Goal: Navigation & Orientation: Find specific page/section

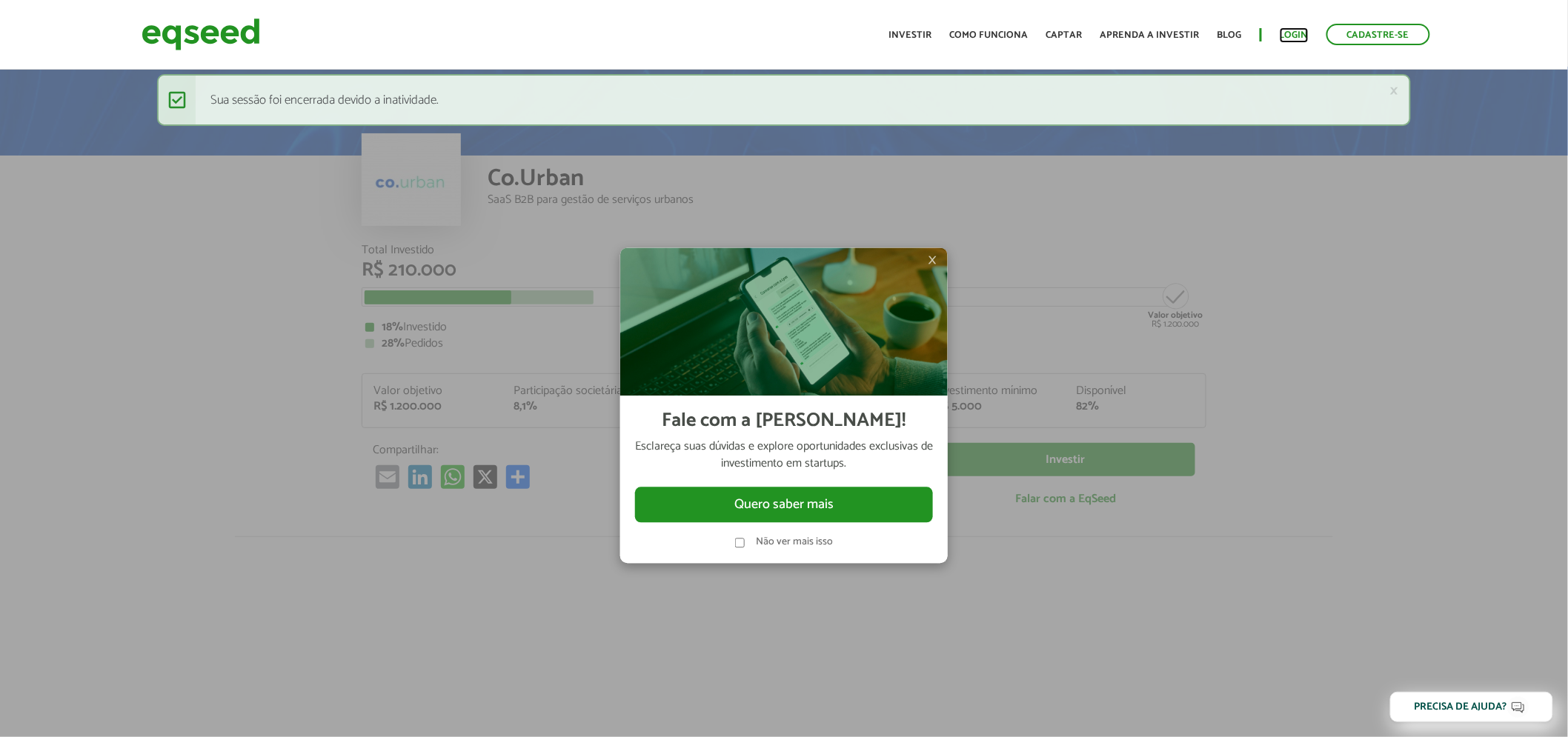
click at [1304, 34] on link "Login" at bounding box center [1294, 35] width 29 height 10
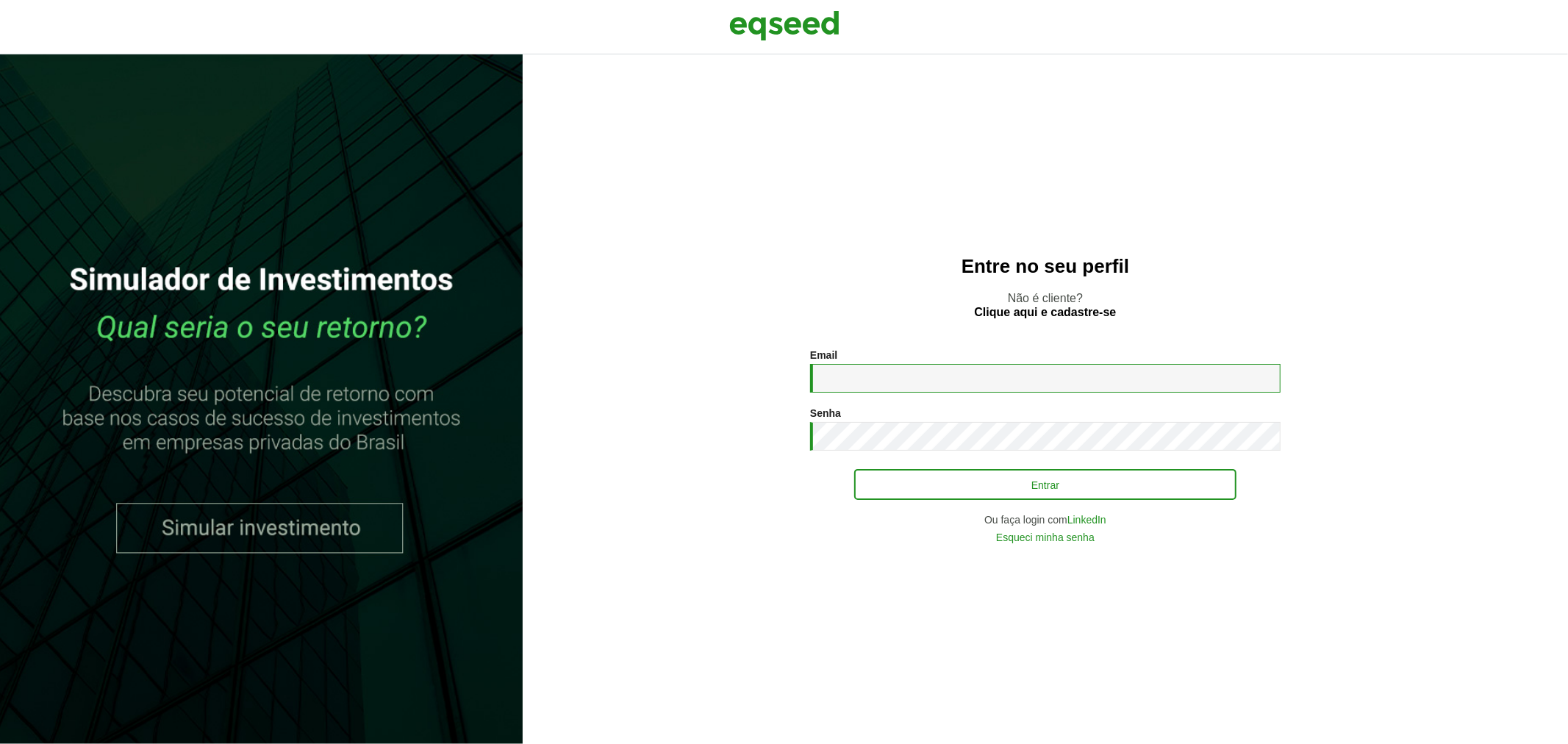
type input "**********"
click at [928, 473] on button "Entrar" at bounding box center [1045, 484] width 382 height 28
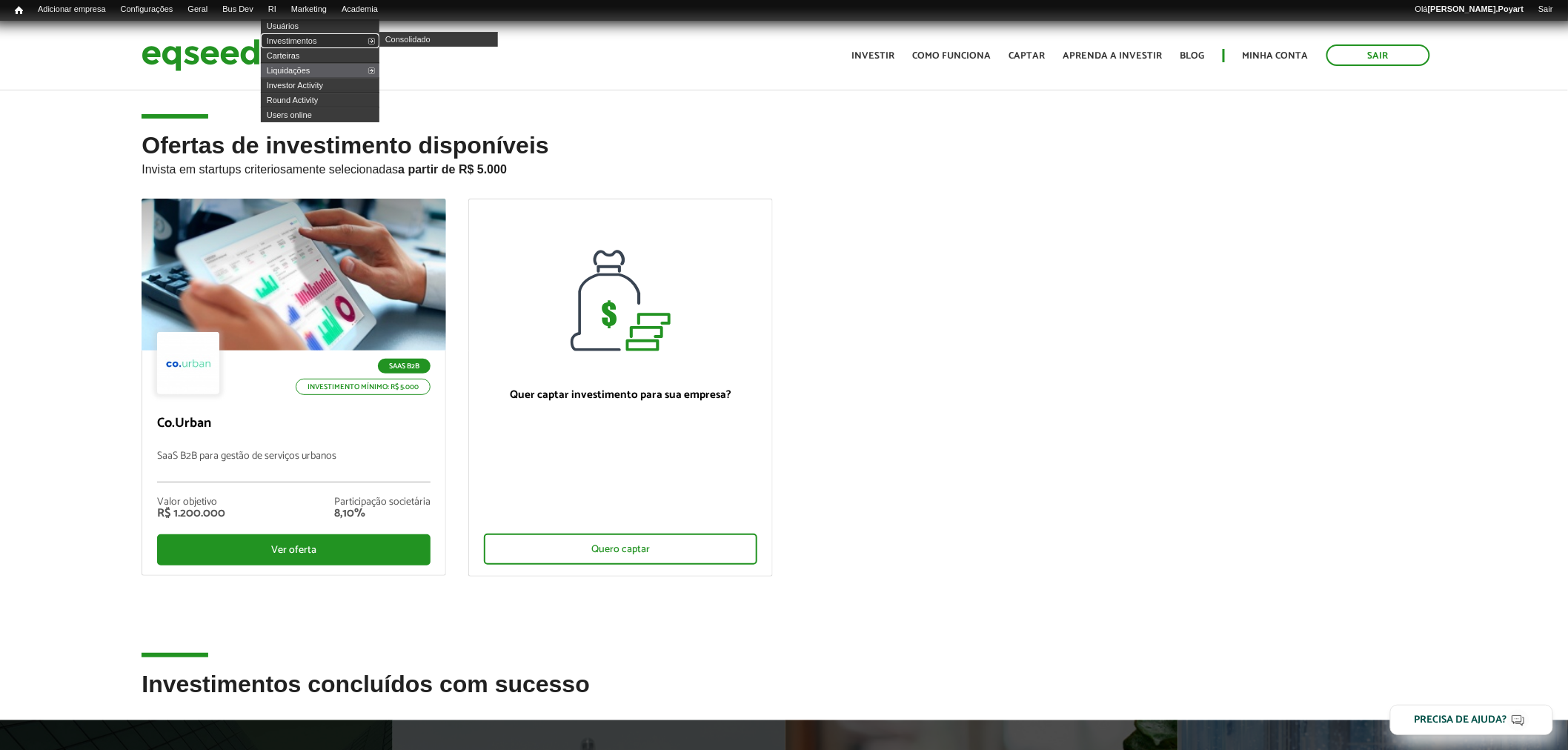
click at [295, 38] on link "Investimentos" at bounding box center [320, 41] width 118 height 15
